Goal: Task Accomplishment & Management: Use online tool/utility

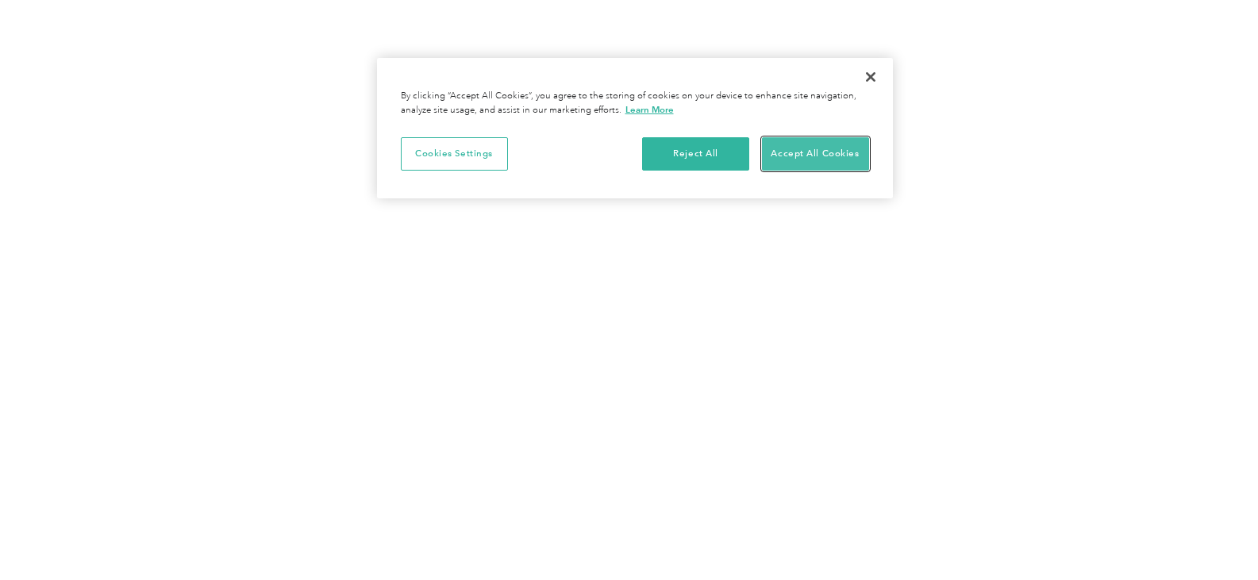
click at [846, 154] on button "Accept All Cookies" at bounding box center [815, 153] width 107 height 33
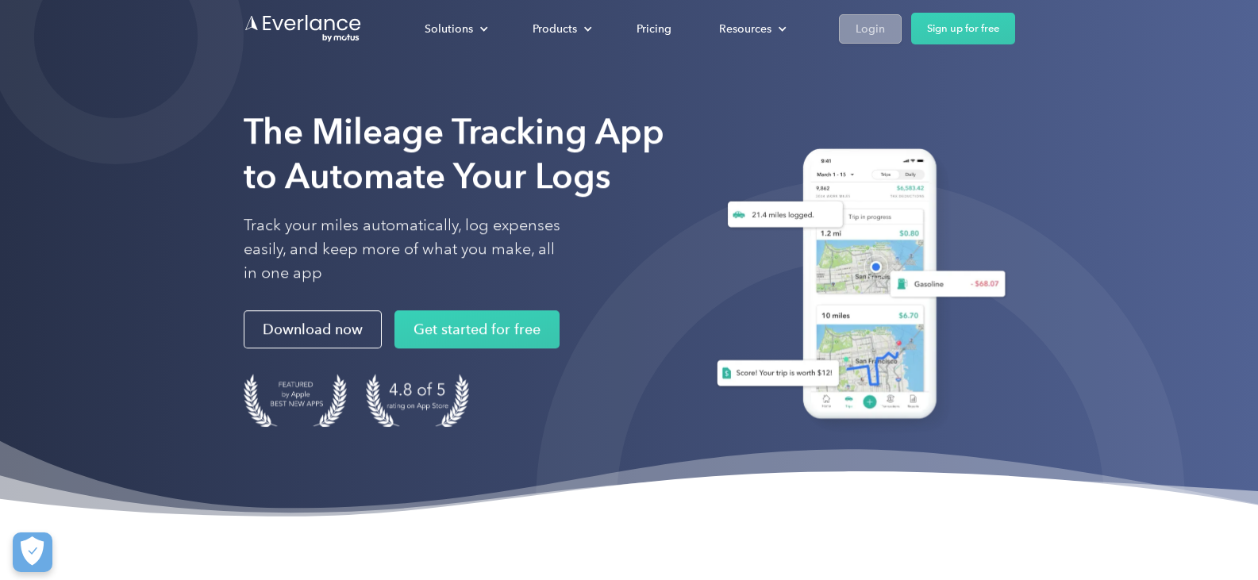
click at [874, 31] on div "Login" at bounding box center [870, 29] width 29 height 20
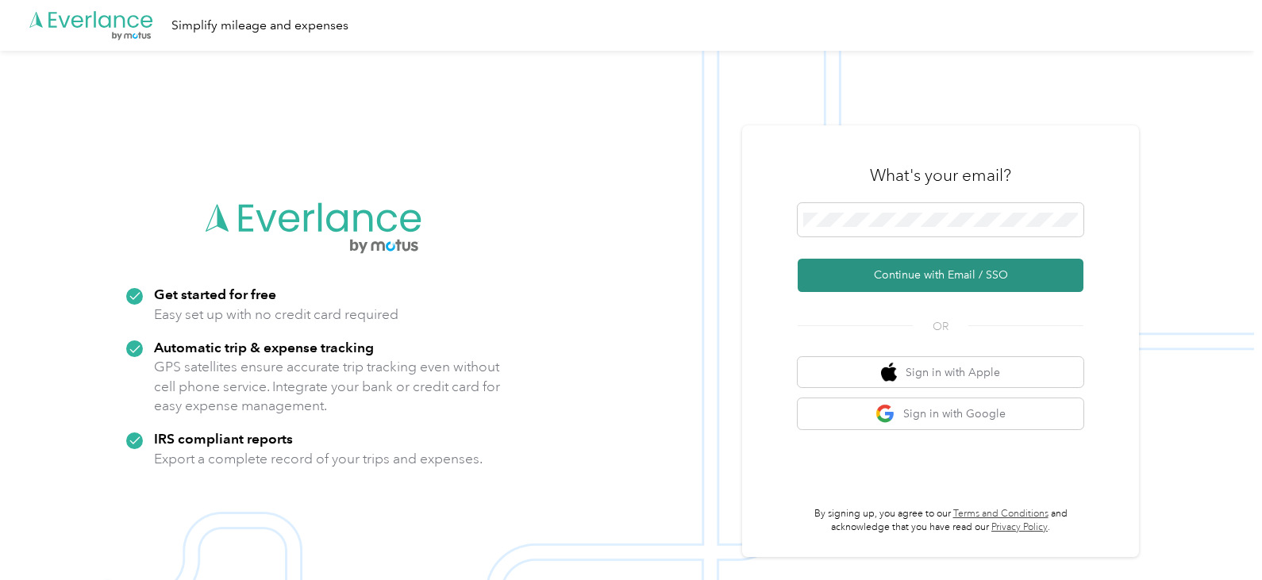
click at [921, 270] on button "Continue with Email / SSO" at bounding box center [941, 275] width 286 height 33
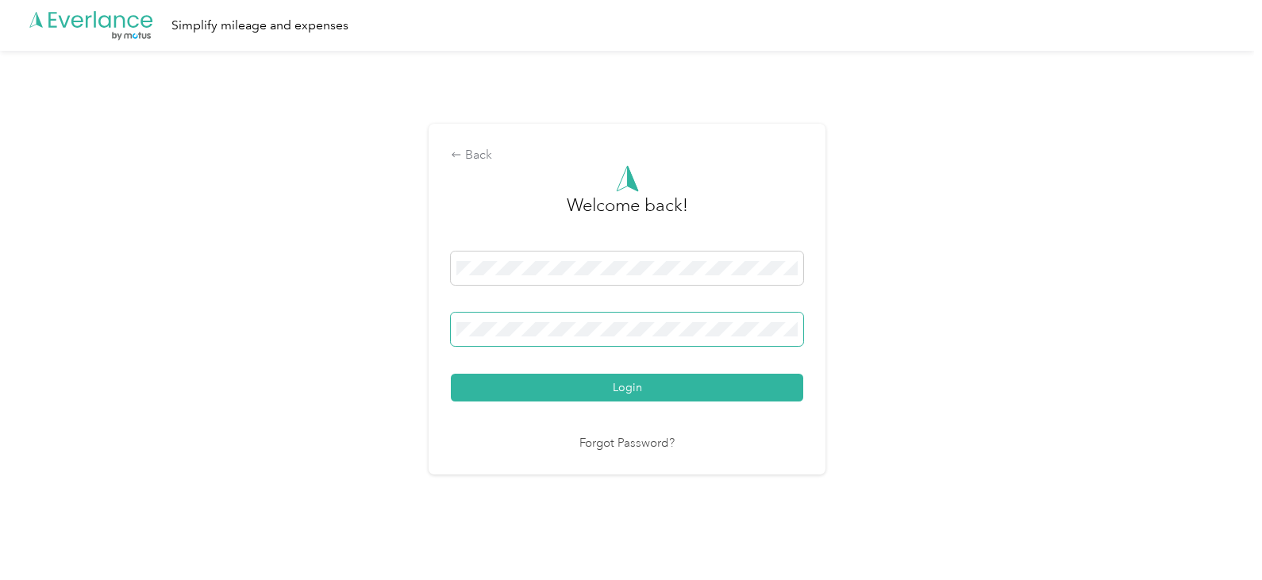
click at [451, 374] on button "Login" at bounding box center [627, 388] width 352 height 28
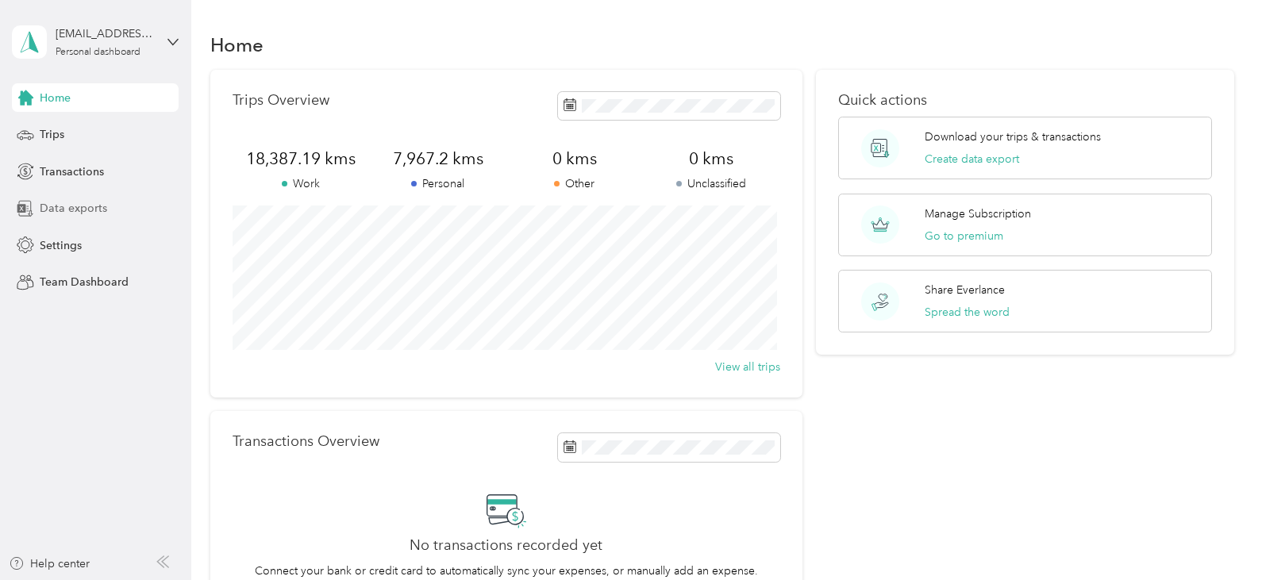
click at [81, 210] on span "Data exports" at bounding box center [73, 208] width 67 height 17
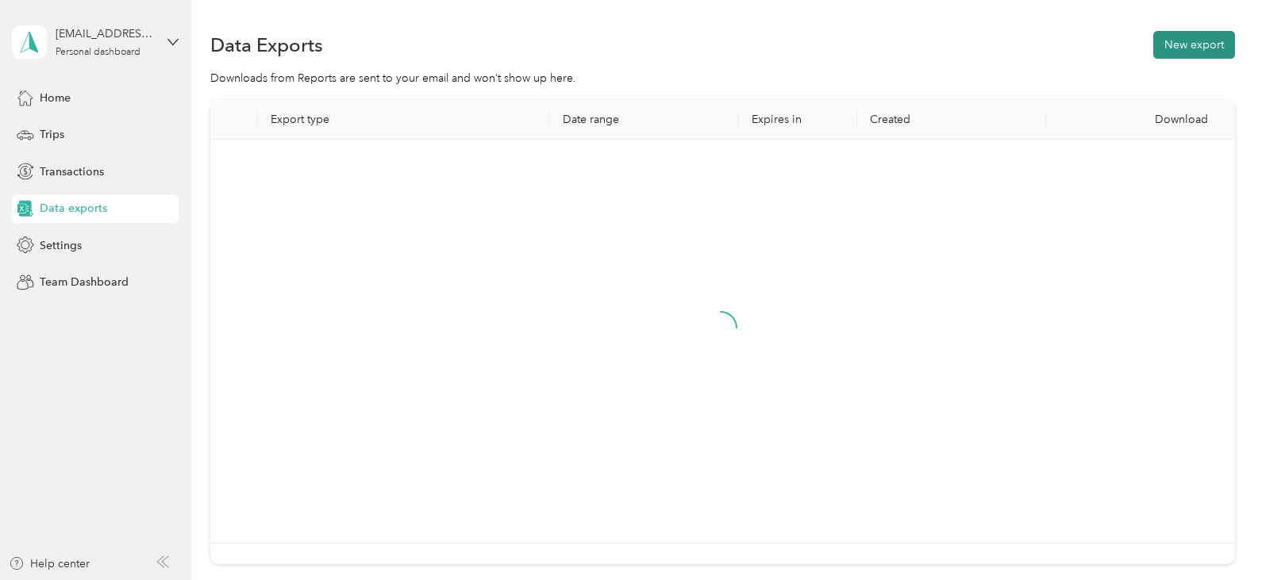
click at [1185, 42] on button "New export" at bounding box center [1194, 45] width 82 height 28
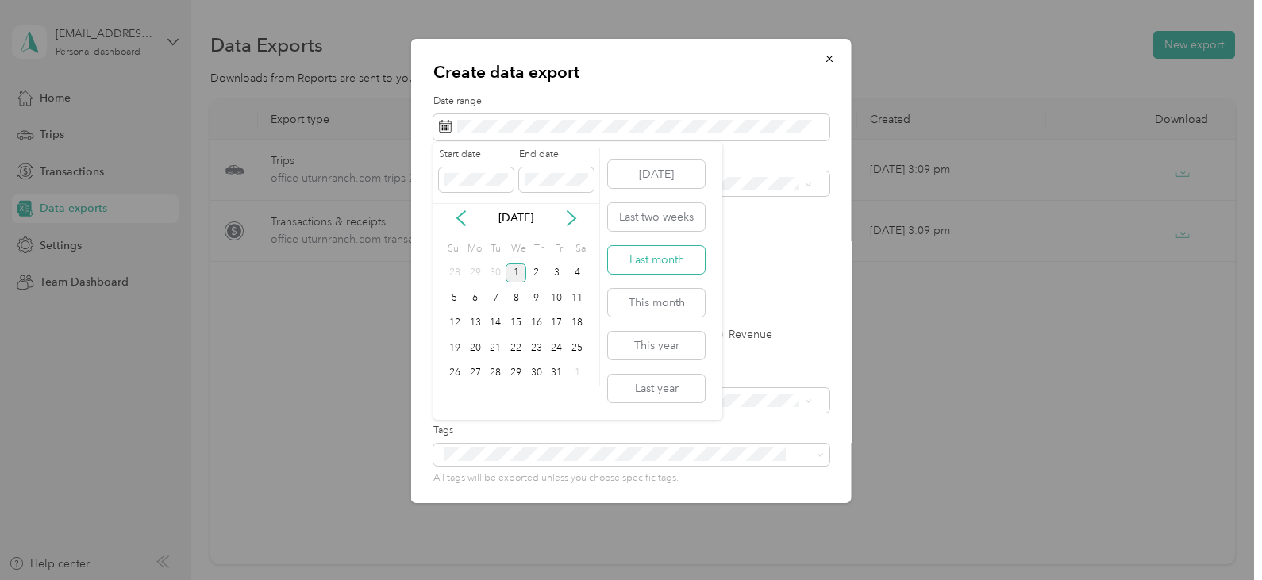
click at [664, 257] on button "Last month" at bounding box center [656, 260] width 97 height 28
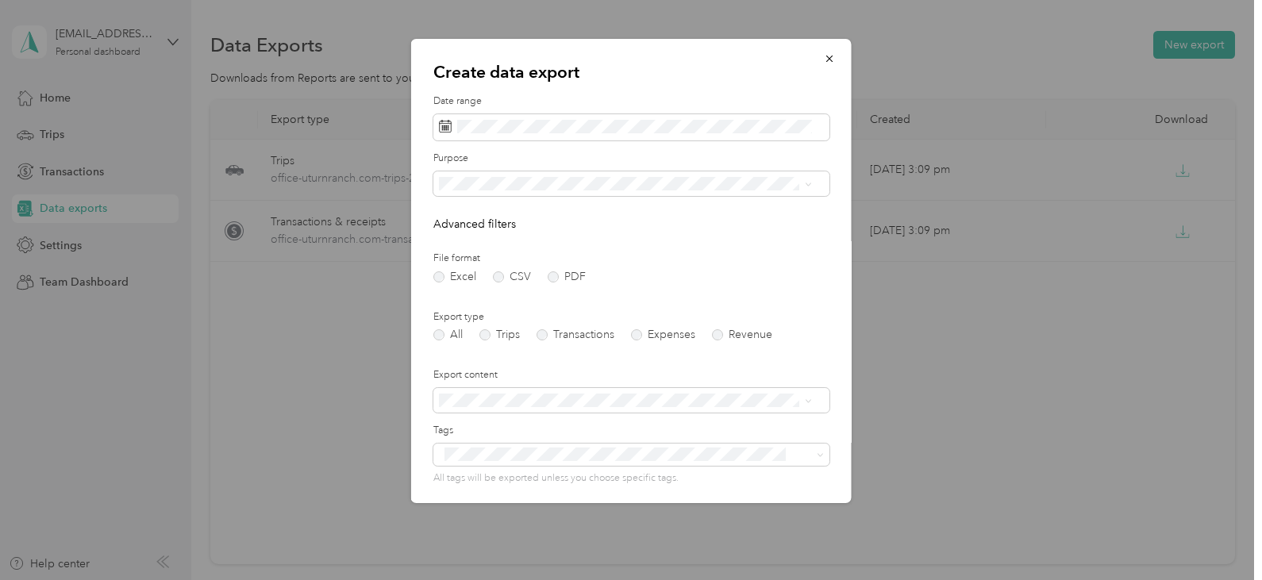
click at [472, 321] on span "Camp" at bounding box center [459, 315] width 30 height 13
click at [556, 275] on label "PDF" at bounding box center [567, 276] width 38 height 11
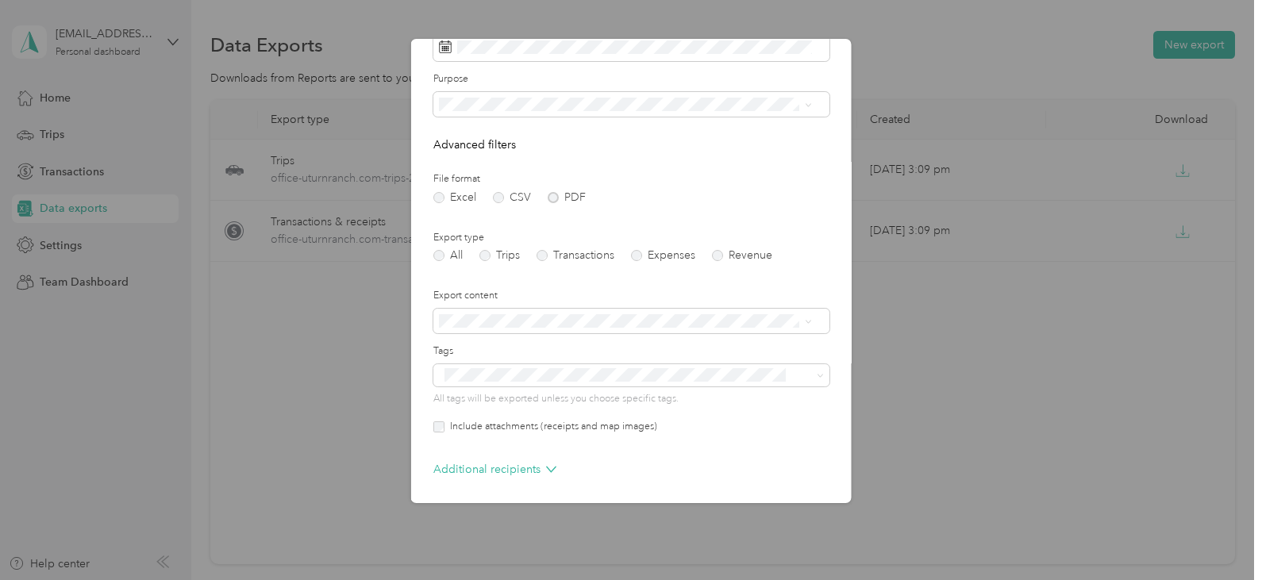
scroll to position [140, 0]
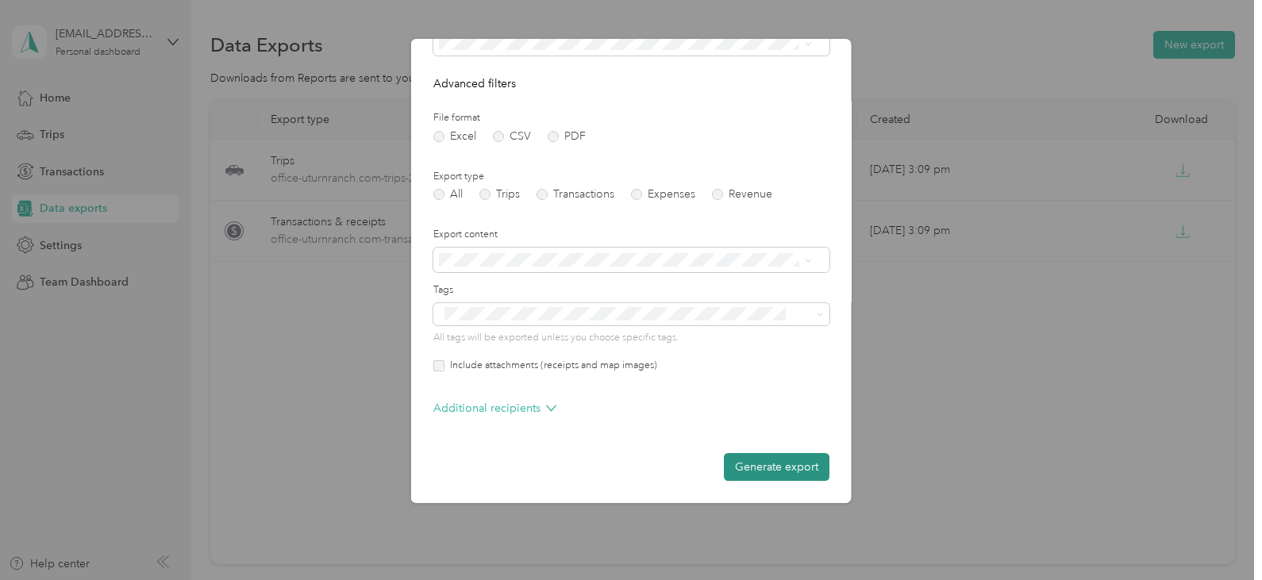
click at [756, 456] on button "Generate export" at bounding box center [777, 467] width 106 height 28
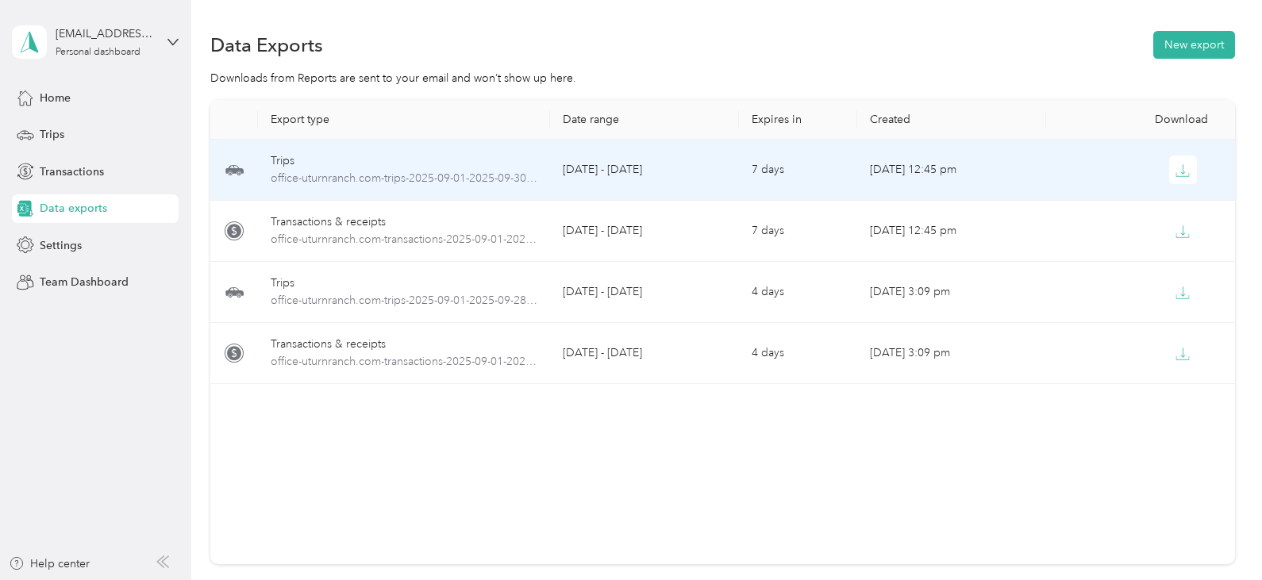
click at [303, 163] on div "Trips" at bounding box center [404, 160] width 267 height 17
click at [1175, 168] on icon "button" at bounding box center [1182, 171] width 14 height 14
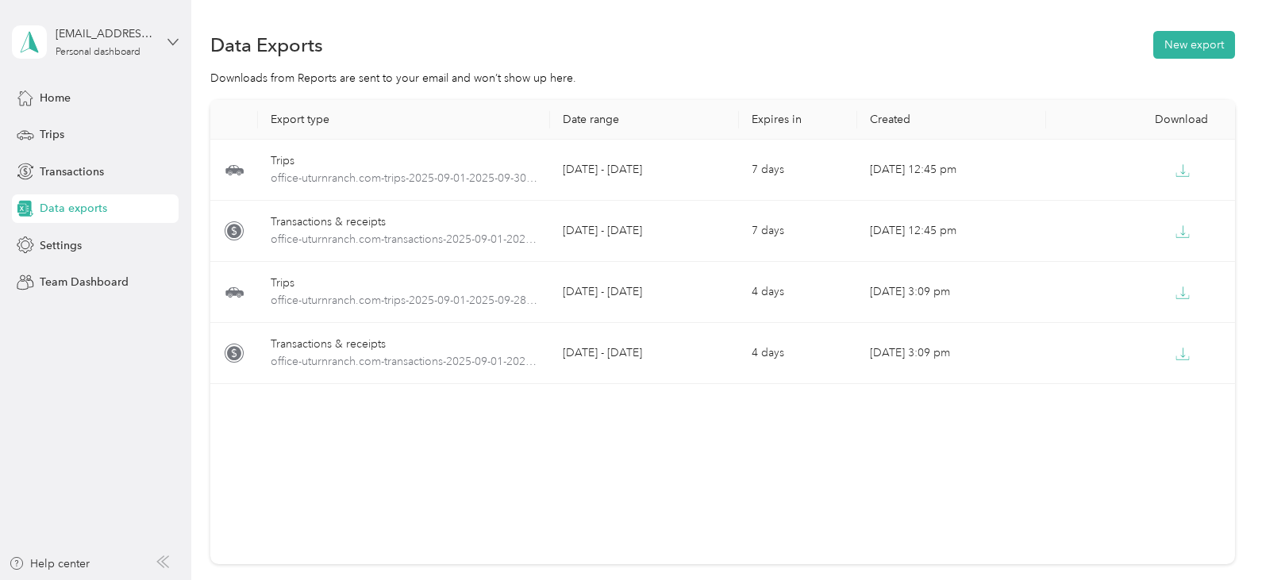
click at [173, 38] on icon at bounding box center [172, 42] width 11 height 11
click at [100, 136] on div "Log out" at bounding box center [179, 131] width 312 height 28
